Goal: Information Seeking & Learning: Learn about a topic

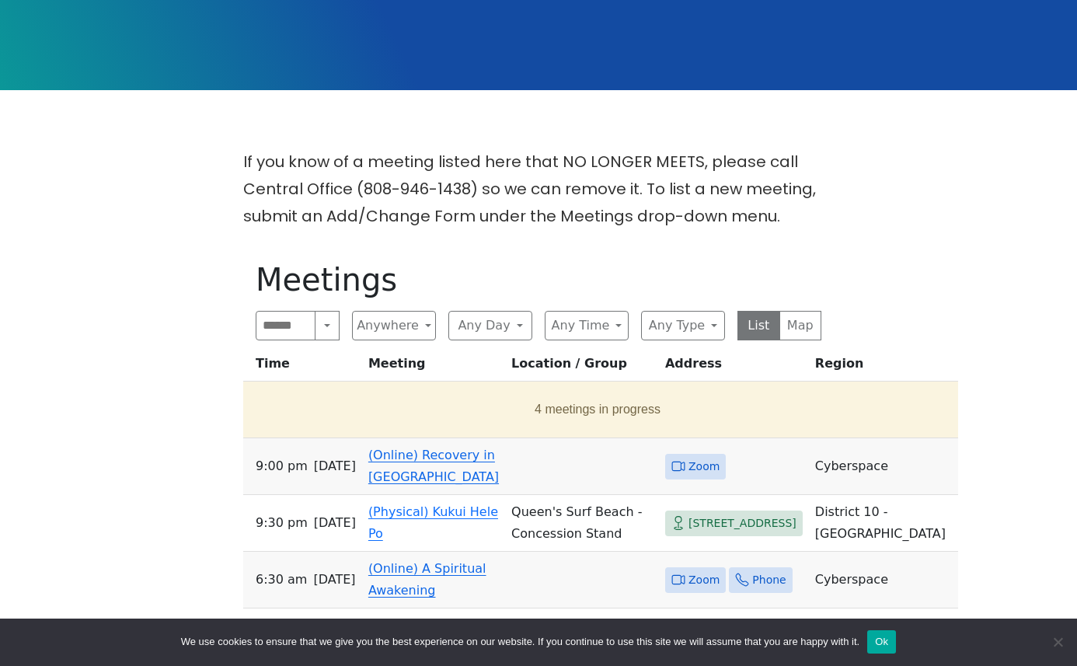
scroll to position [324, 0]
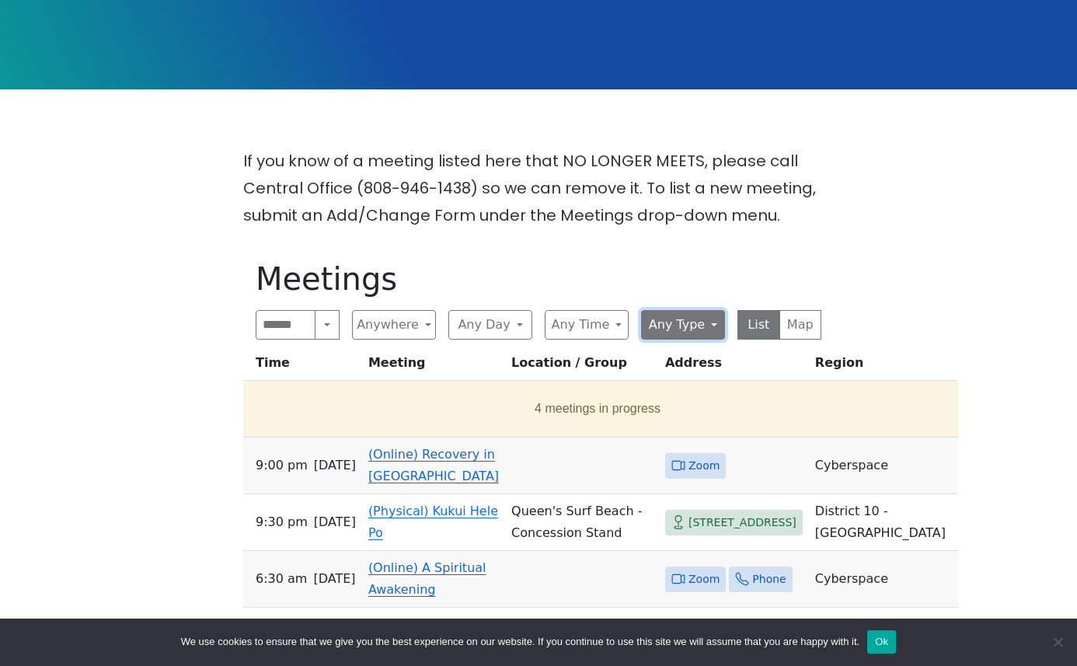
click at [713, 310] on button "Any Type" at bounding box center [683, 325] width 84 height 30
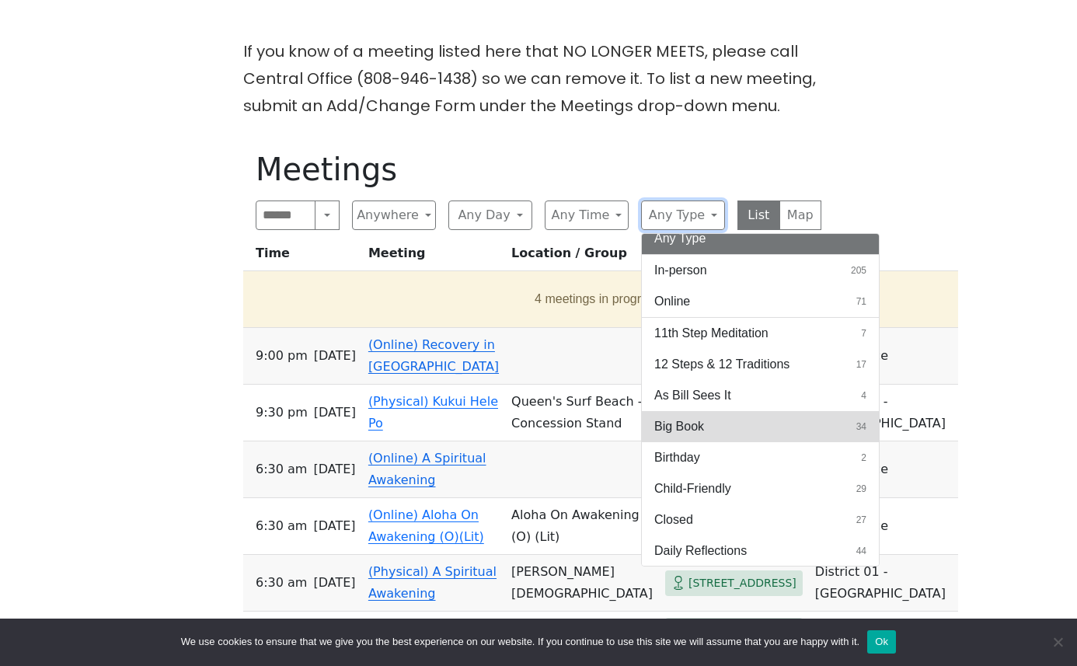
scroll to position [0, 0]
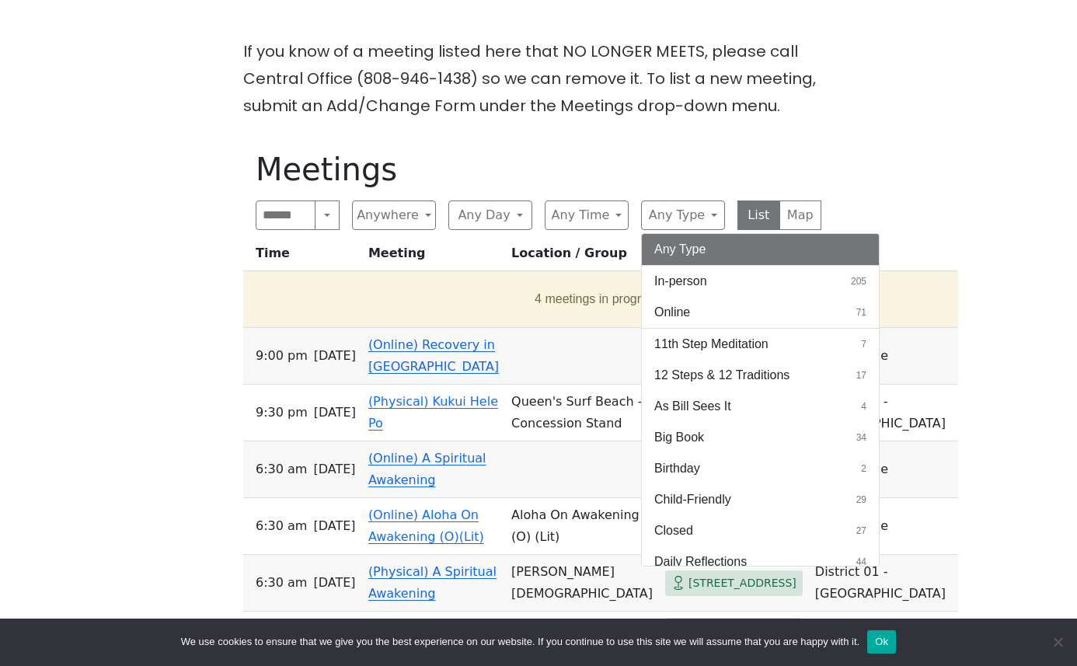
click at [913, 360] on div "If you know of a meeting listed here that NO LONGER MEETS, please call Central …" at bounding box center [538, 489] width 969 height 902
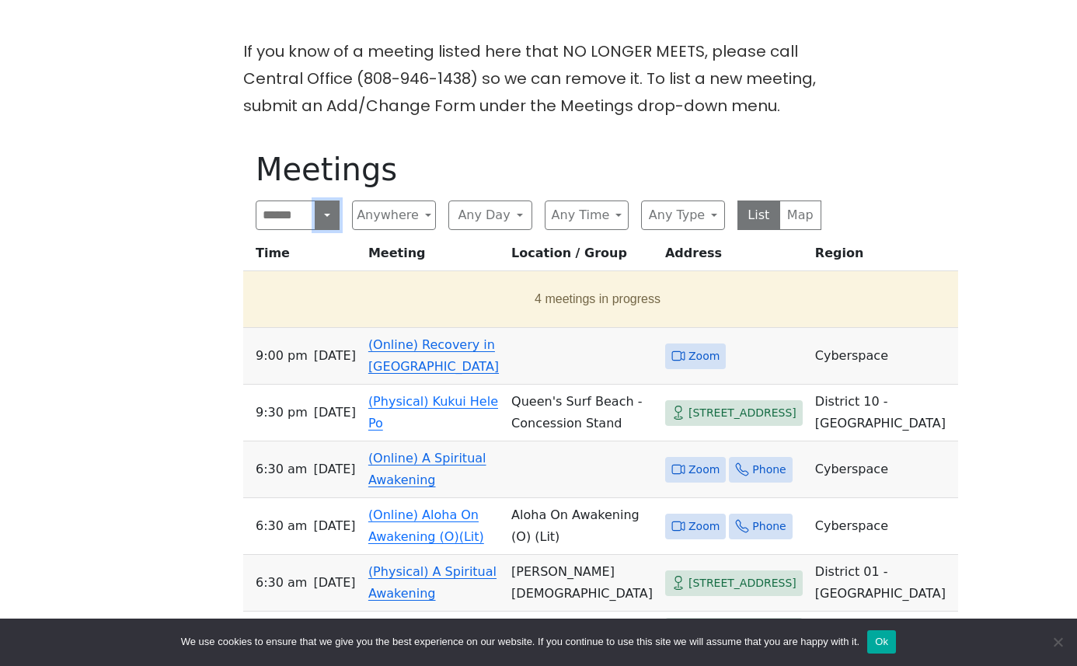
click at [328, 200] on button "Search" at bounding box center [327, 215] width 25 height 30
click at [199, 237] on div "If you know of a meeting listed here that NO LONGER MEETS, please call Central …" at bounding box center [538, 489] width 969 height 902
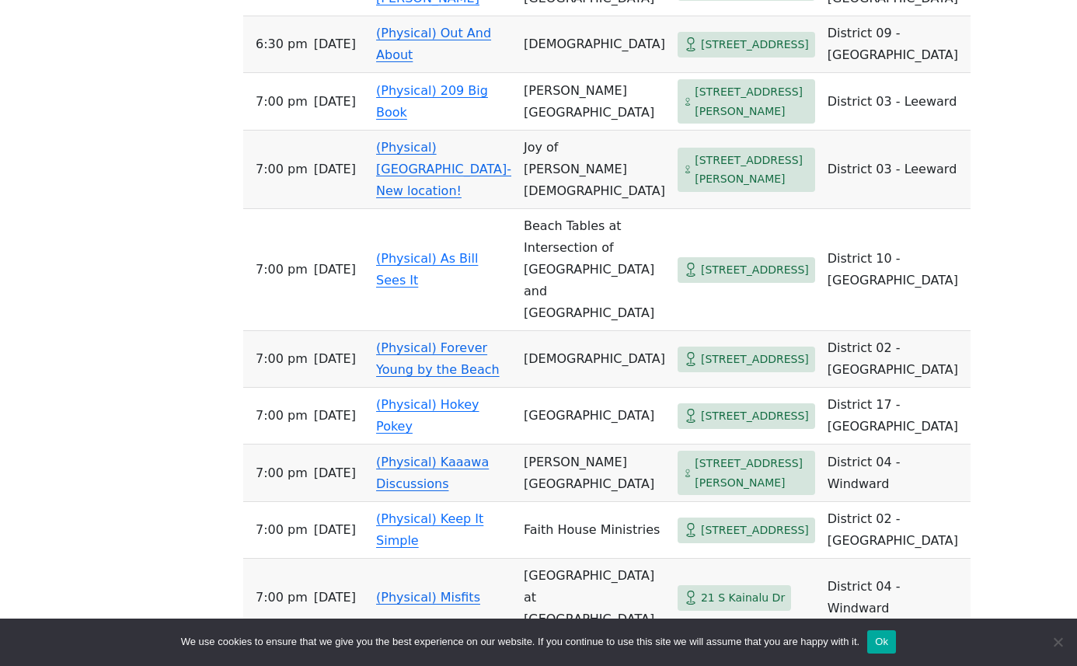
scroll to position [2416, 0]
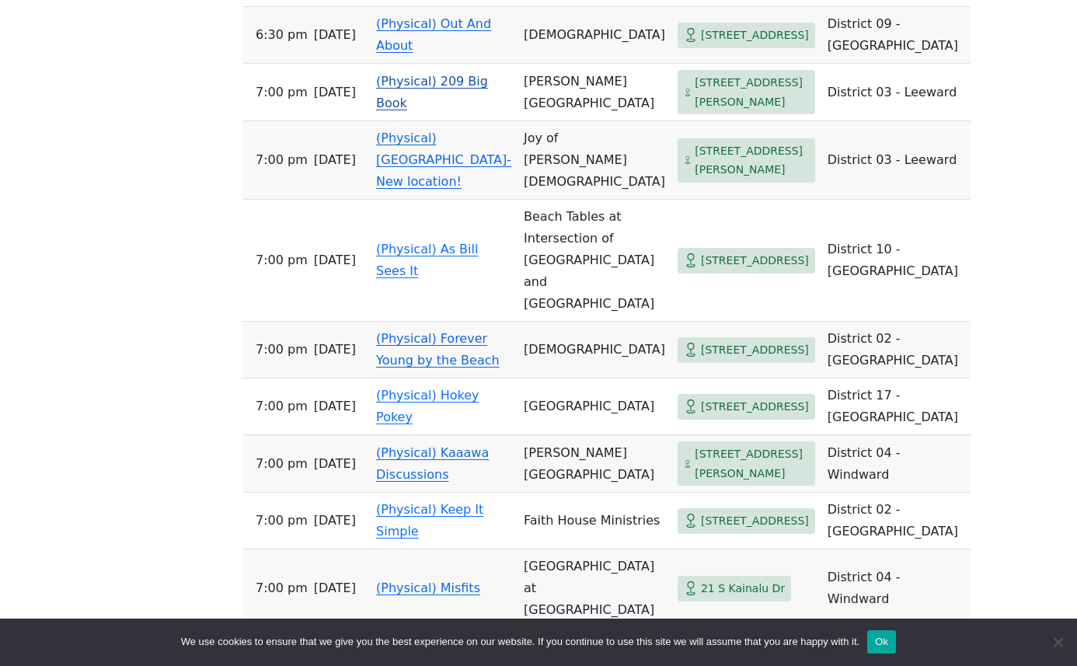
click at [396, 110] on link "(Physical) 209 Big Book" at bounding box center [432, 92] width 112 height 37
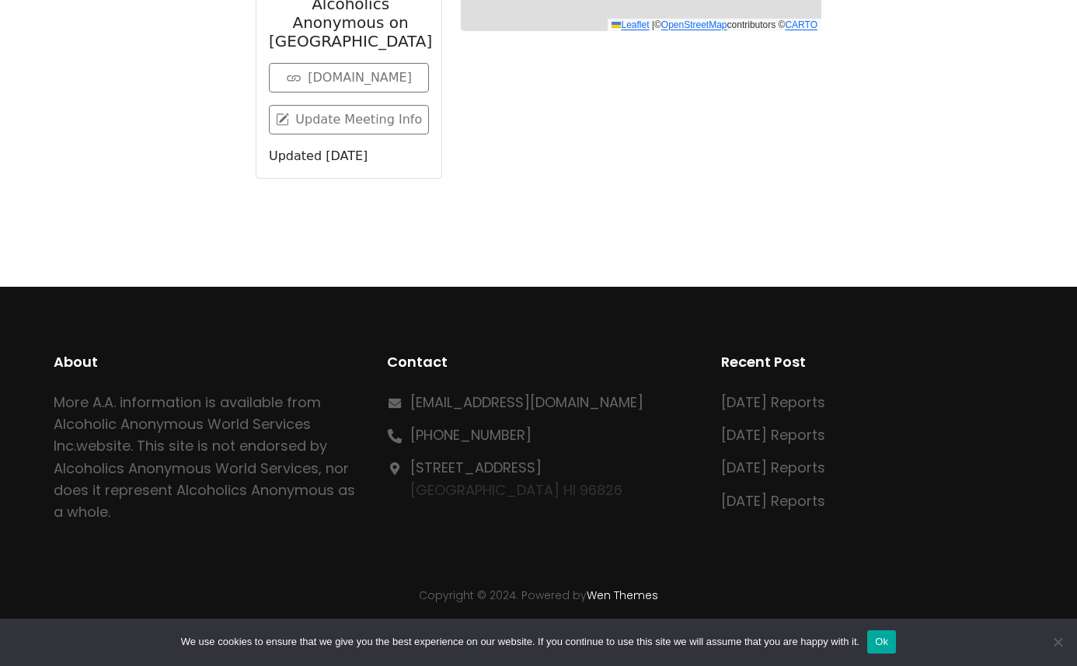
scroll to position [538, 0]
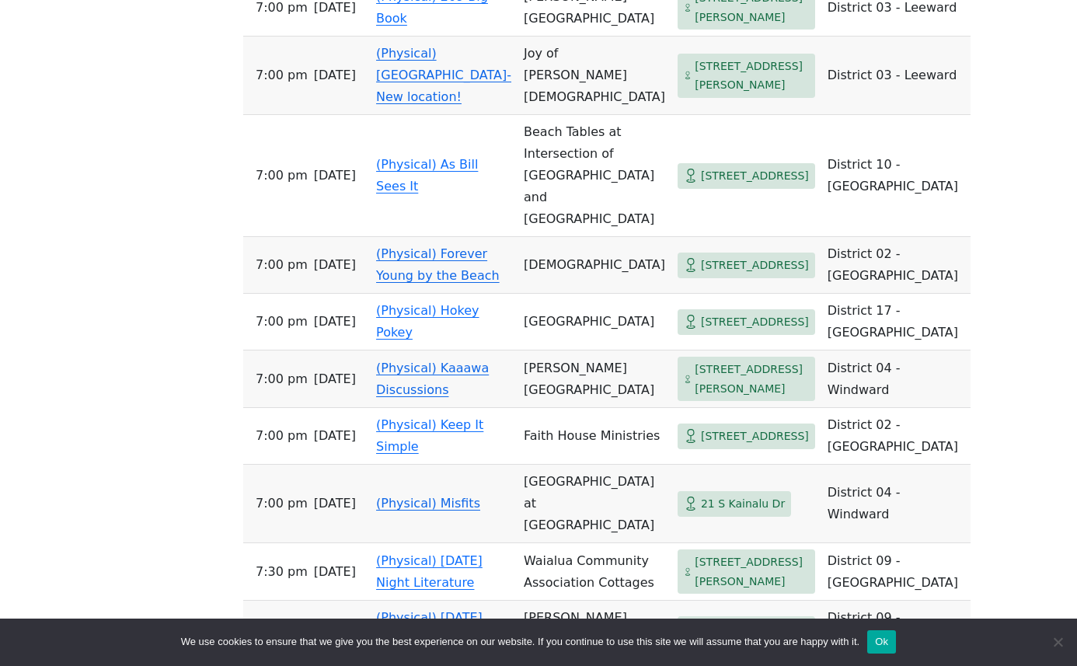
scroll to position [2502, 0]
click at [381, 193] on link "(Physical) As Bill Sees It" at bounding box center [427, 174] width 102 height 37
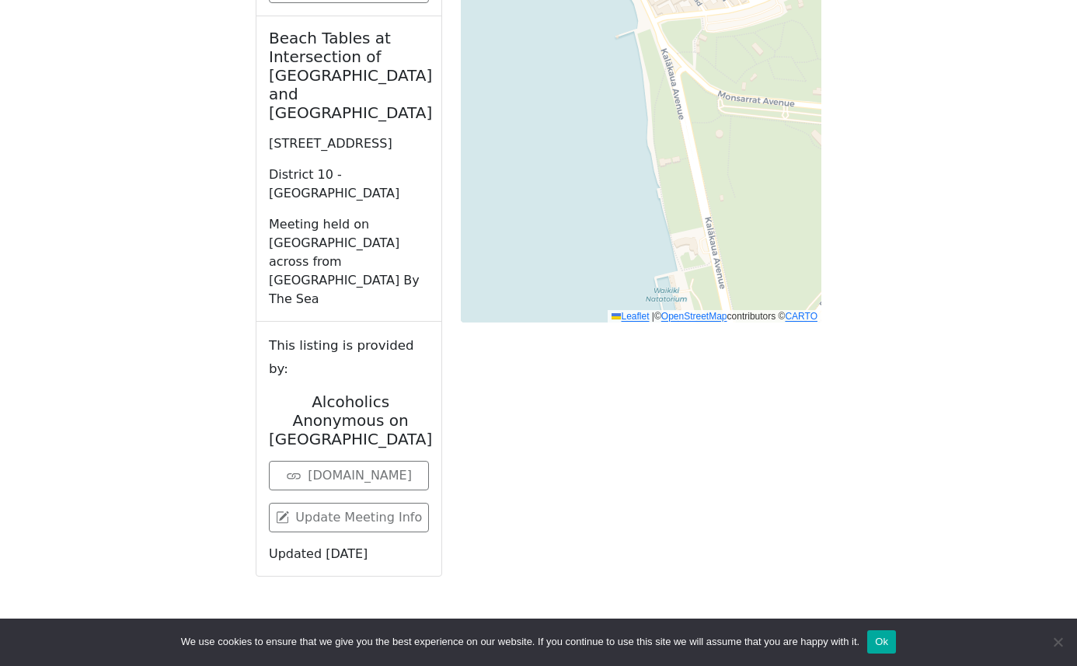
scroll to position [1117, 0]
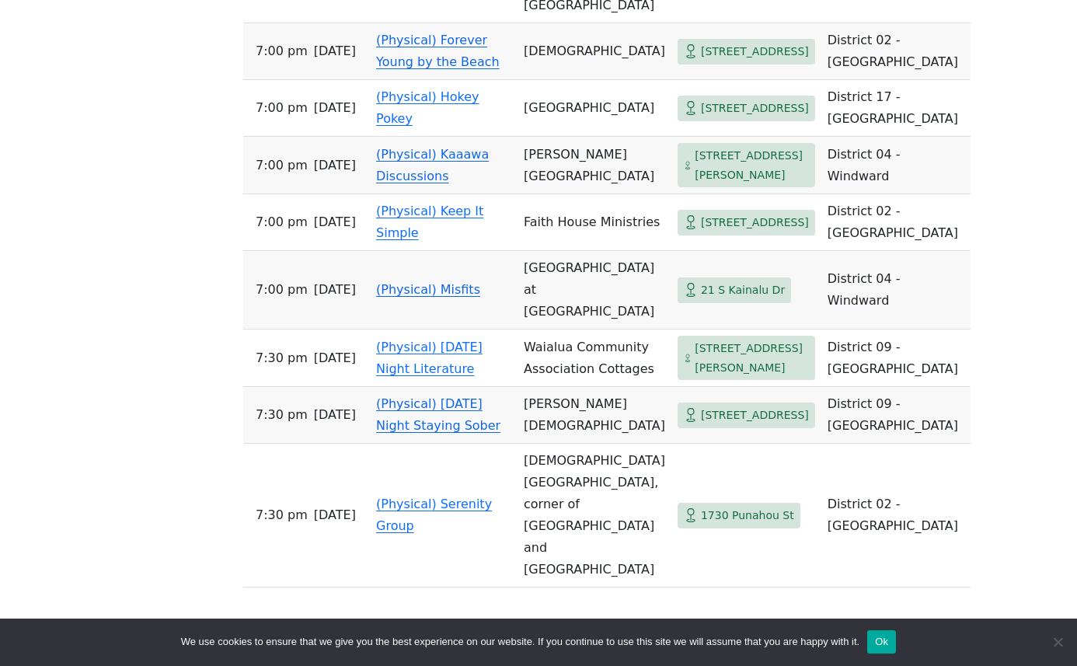
scroll to position [2716, 0]
click at [385, 125] on link "(Physical) Hokey Pokey" at bounding box center [427, 107] width 103 height 37
